Goal: Navigation & Orientation: Find specific page/section

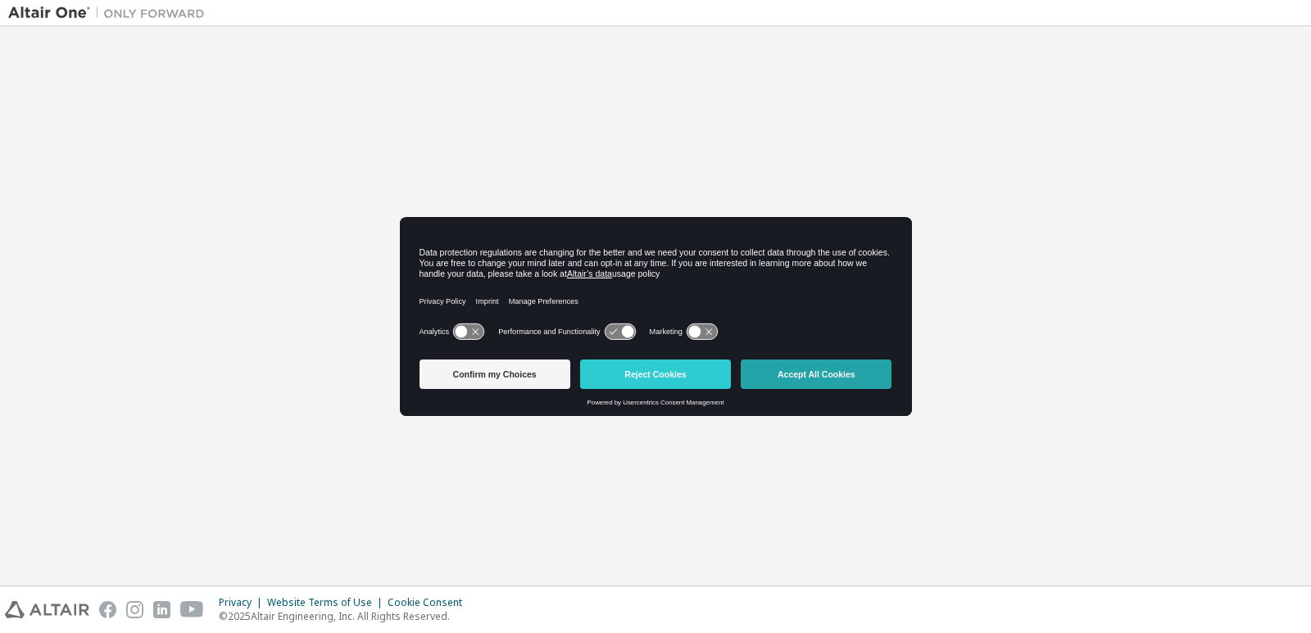
click at [828, 378] on button "Accept All Cookies" at bounding box center [816, 374] width 151 height 29
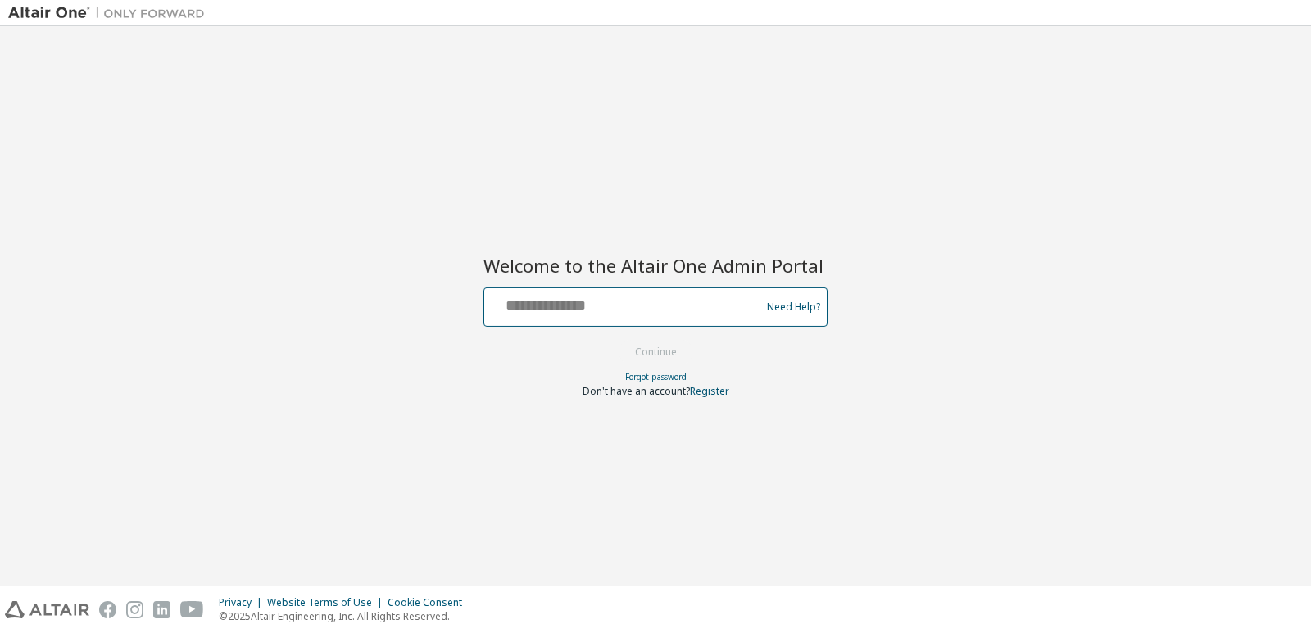
click at [643, 307] on input "text" at bounding box center [625, 304] width 268 height 24
type input "**********"
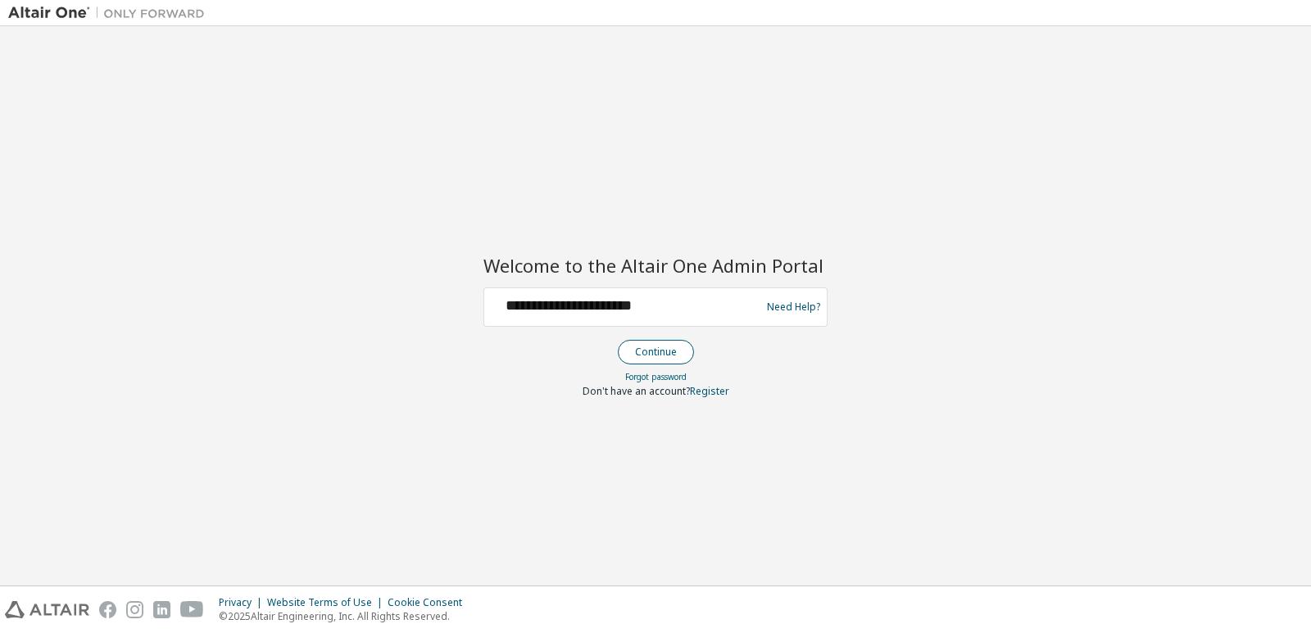
click at [666, 350] on button "Continue" at bounding box center [656, 352] width 76 height 25
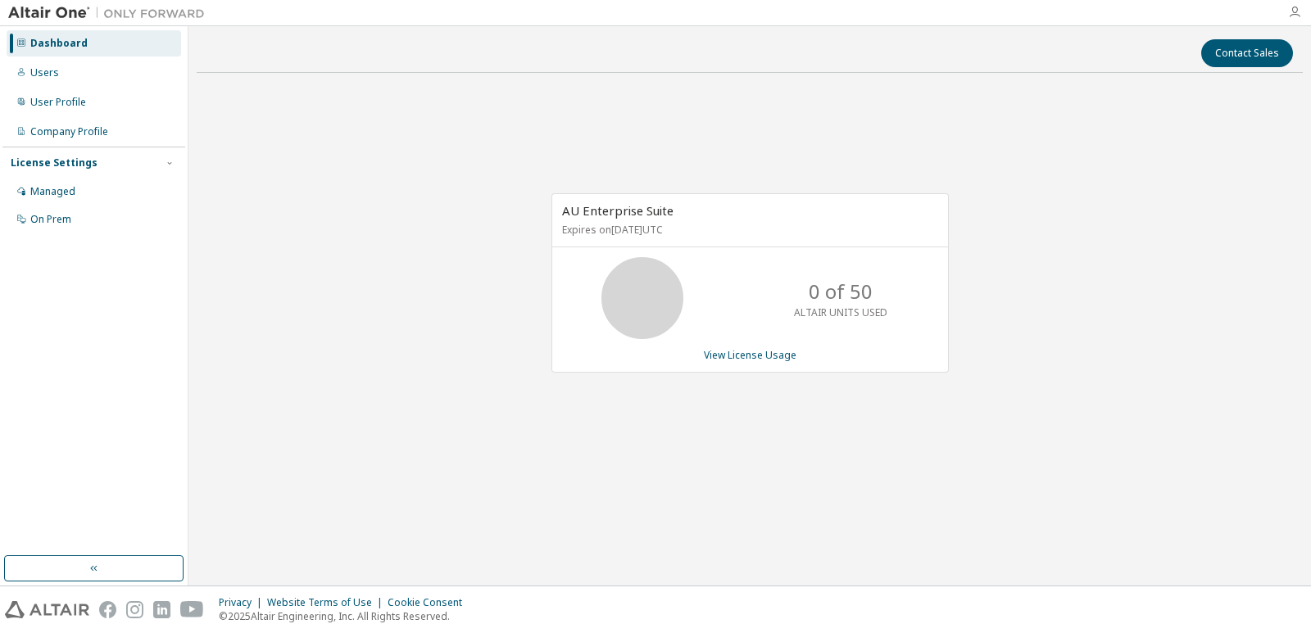
click at [1291, 12] on icon "button" at bounding box center [1294, 12] width 13 height 13
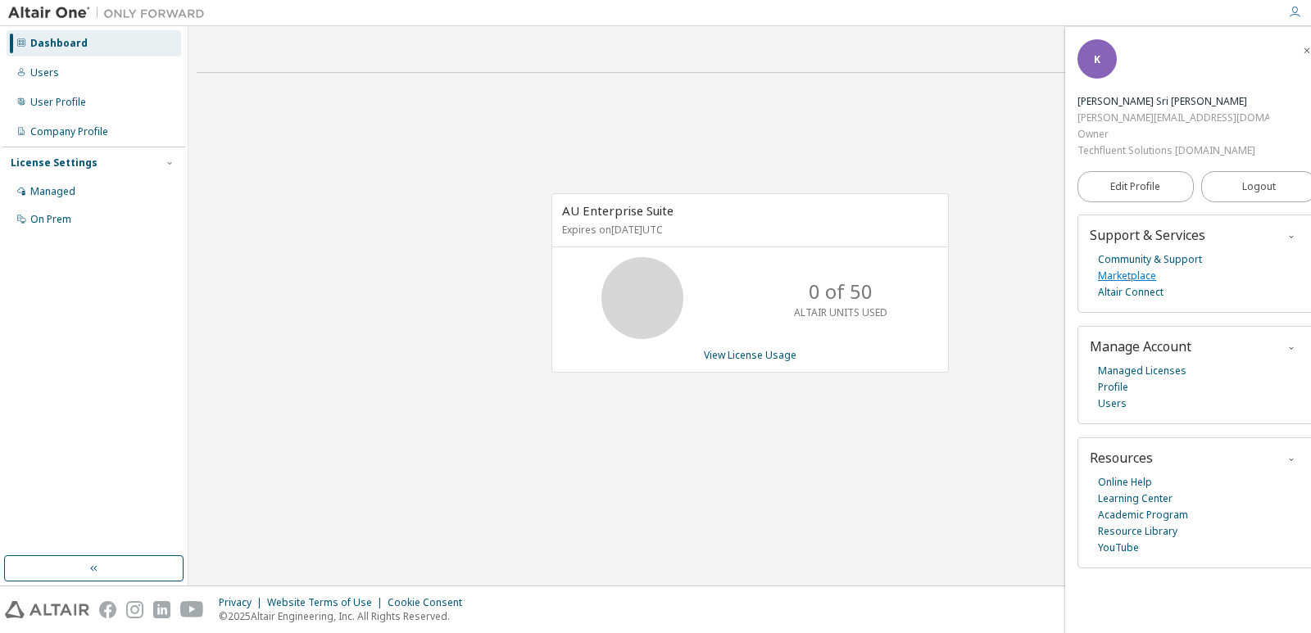
click at [1133, 268] on link "Marketplace" at bounding box center [1127, 276] width 58 height 16
